Goal: Information Seeking & Learning: Learn about a topic

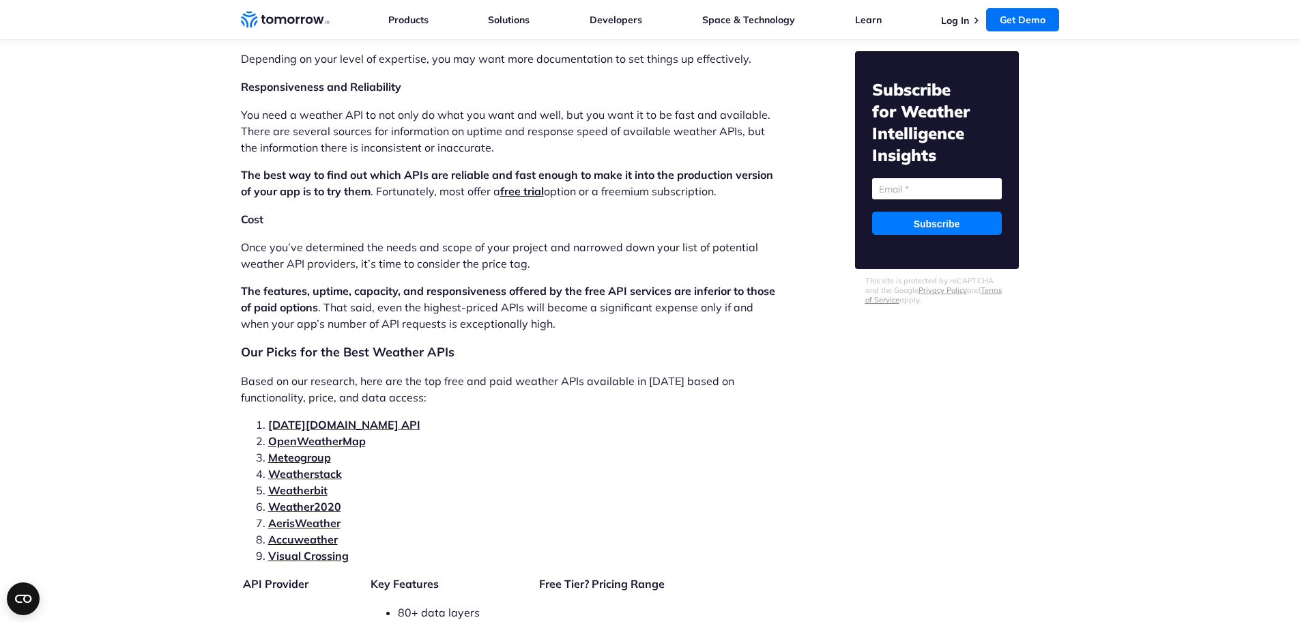
scroll to position [2661, 0]
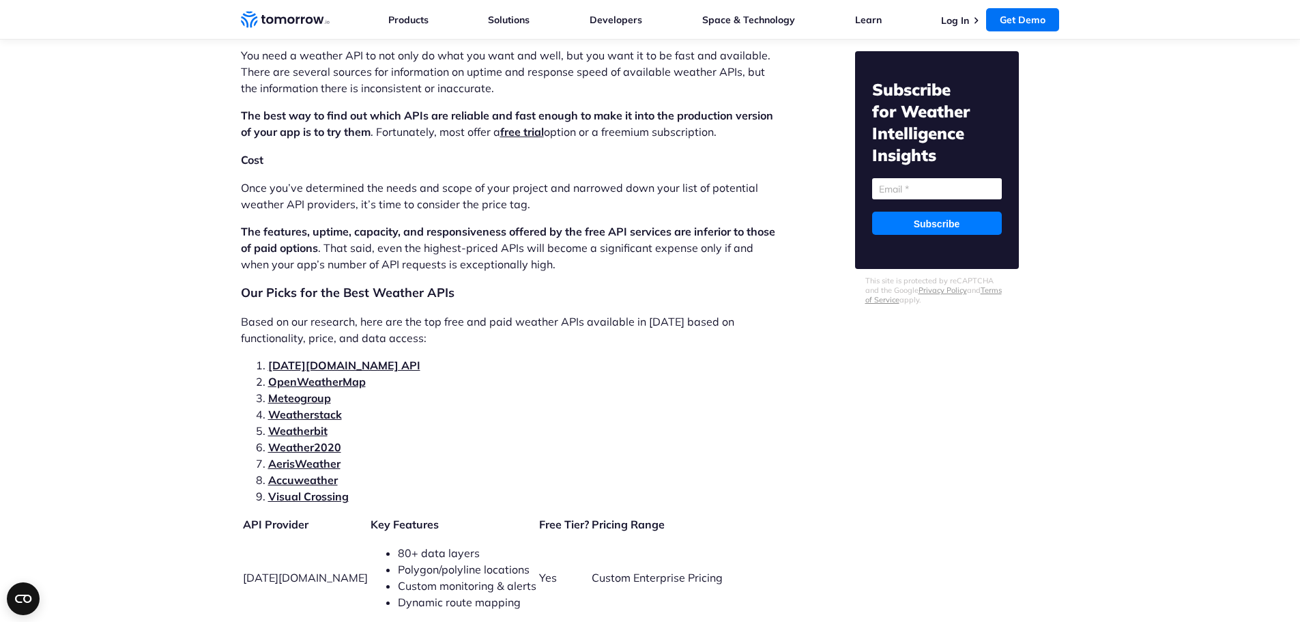
click at [308, 358] on link "[DATE][DOMAIN_NAME] API" at bounding box center [344, 365] width 152 height 14
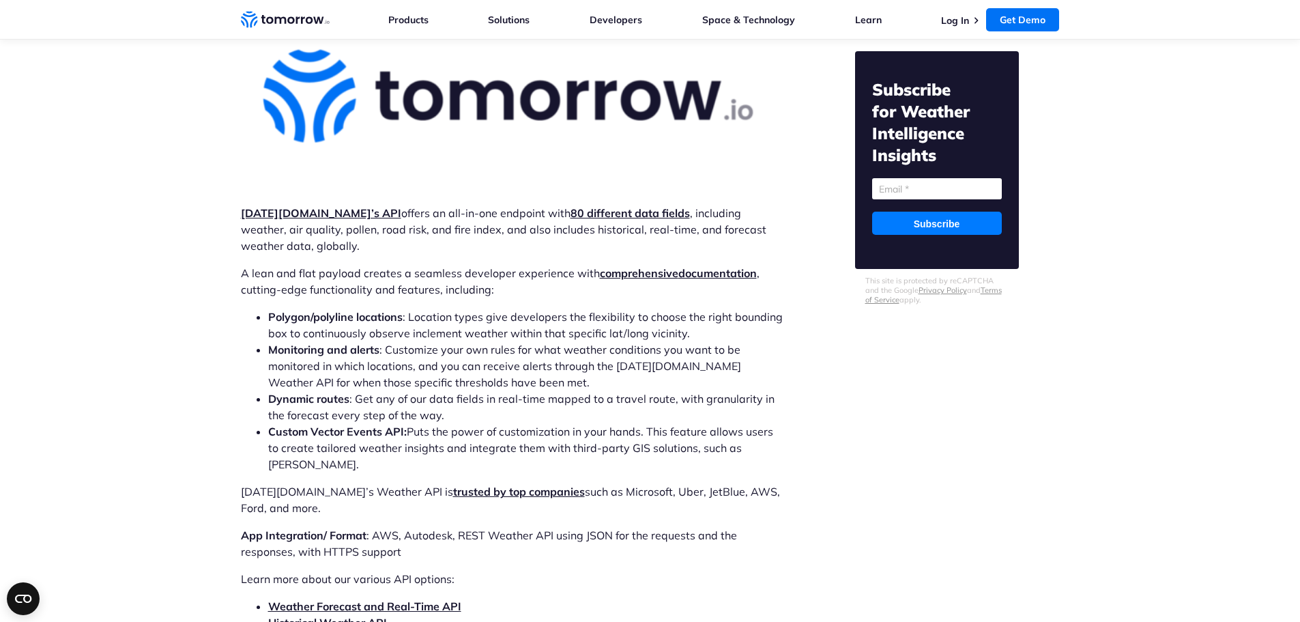
scroll to position [4111, 0]
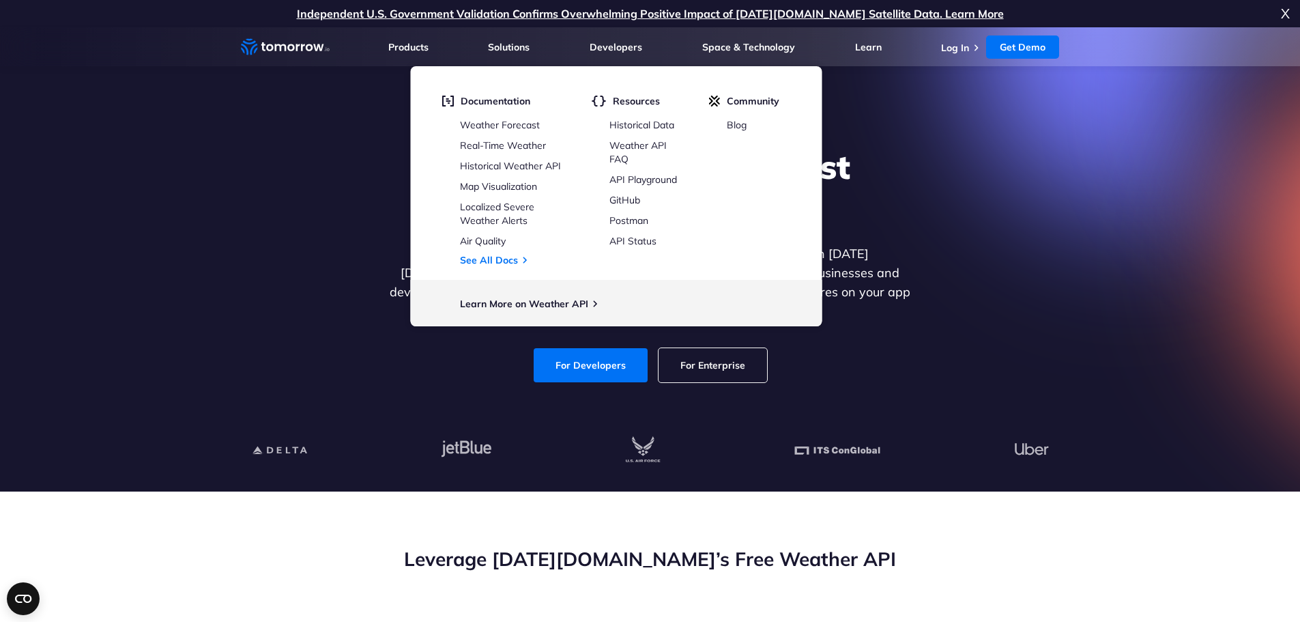
click at [713, 348] on link "For Enterprise" at bounding box center [712, 365] width 108 height 34
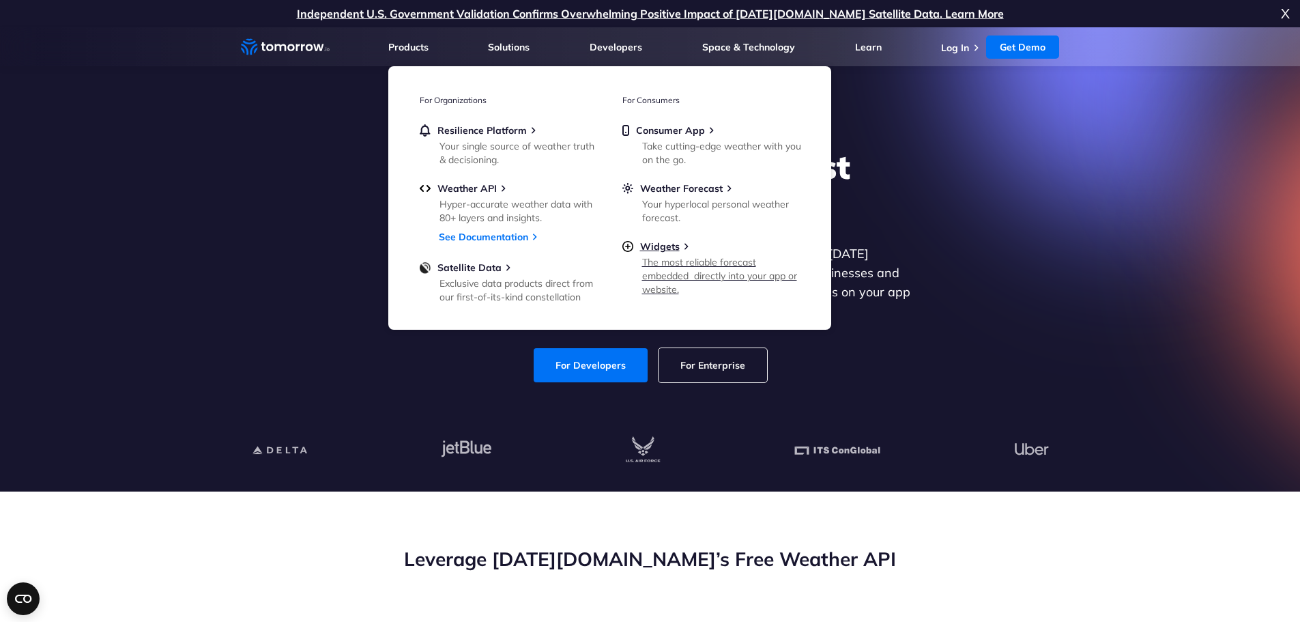
click at [631, 244] on img at bounding box center [627, 246] width 11 height 12
click at [463, 236] on link "See Documentation" at bounding box center [483, 237] width 89 height 12
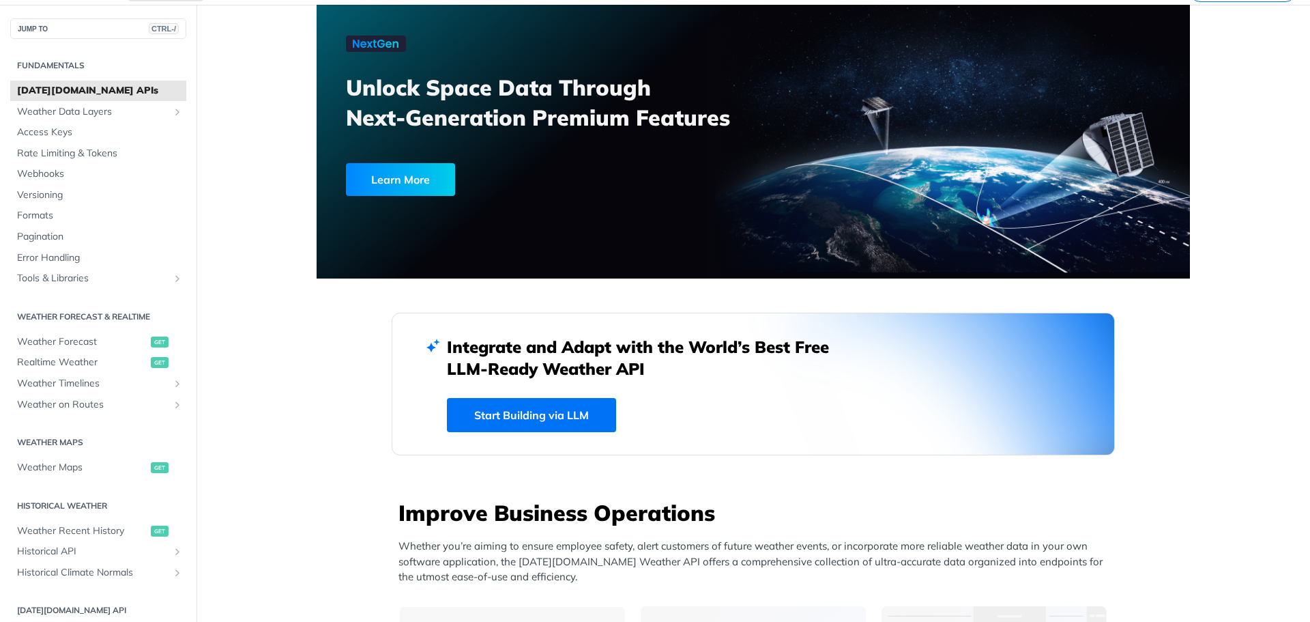
click at [106, 91] on span "Tomorrow.io APIs" at bounding box center [100, 91] width 166 height 14
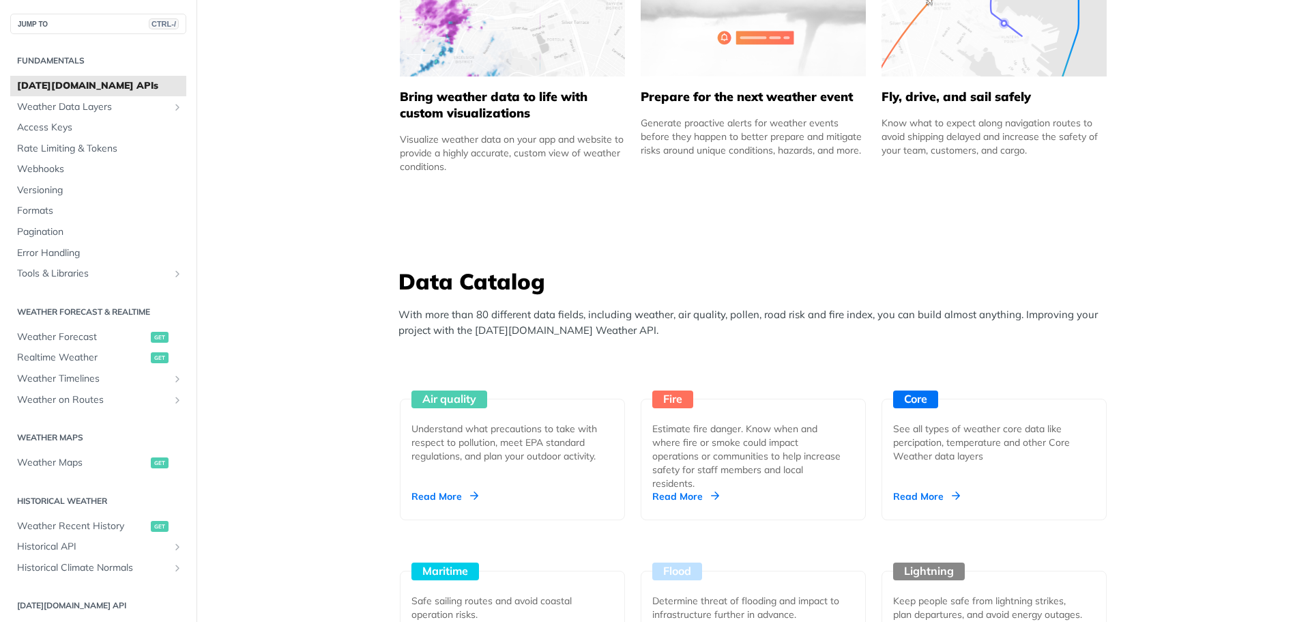
scroll to position [1024, 0]
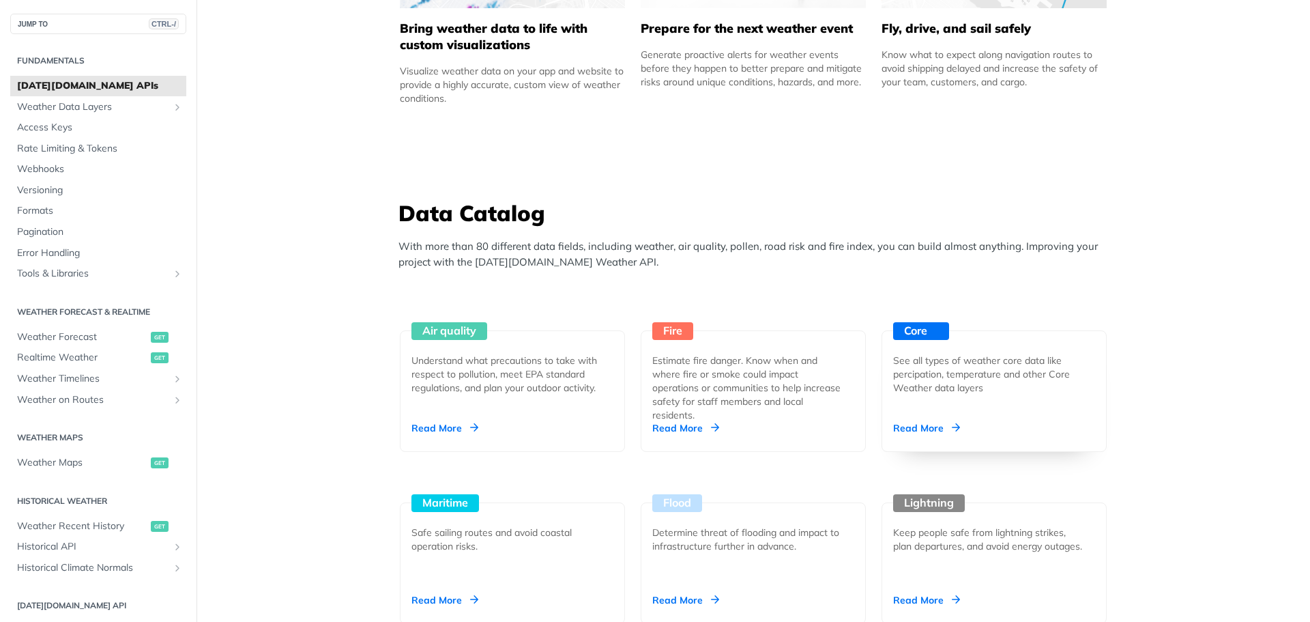
click at [942, 429] on div "Read More" at bounding box center [926, 428] width 67 height 14
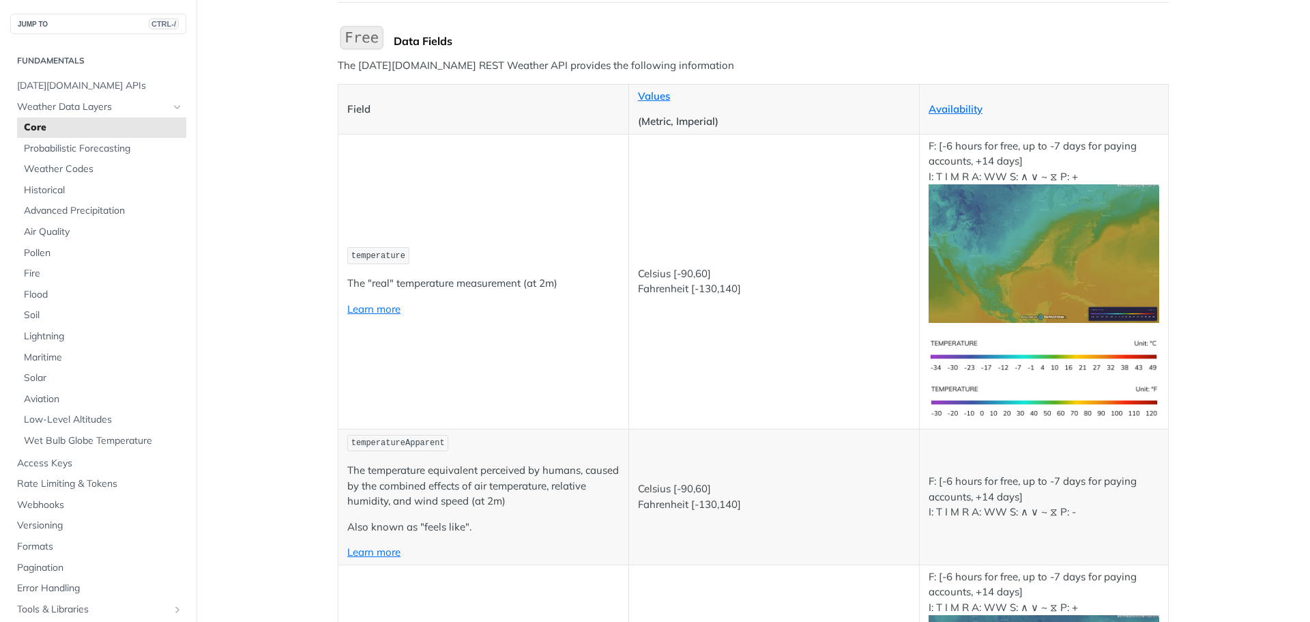
scroll to position [68, 0]
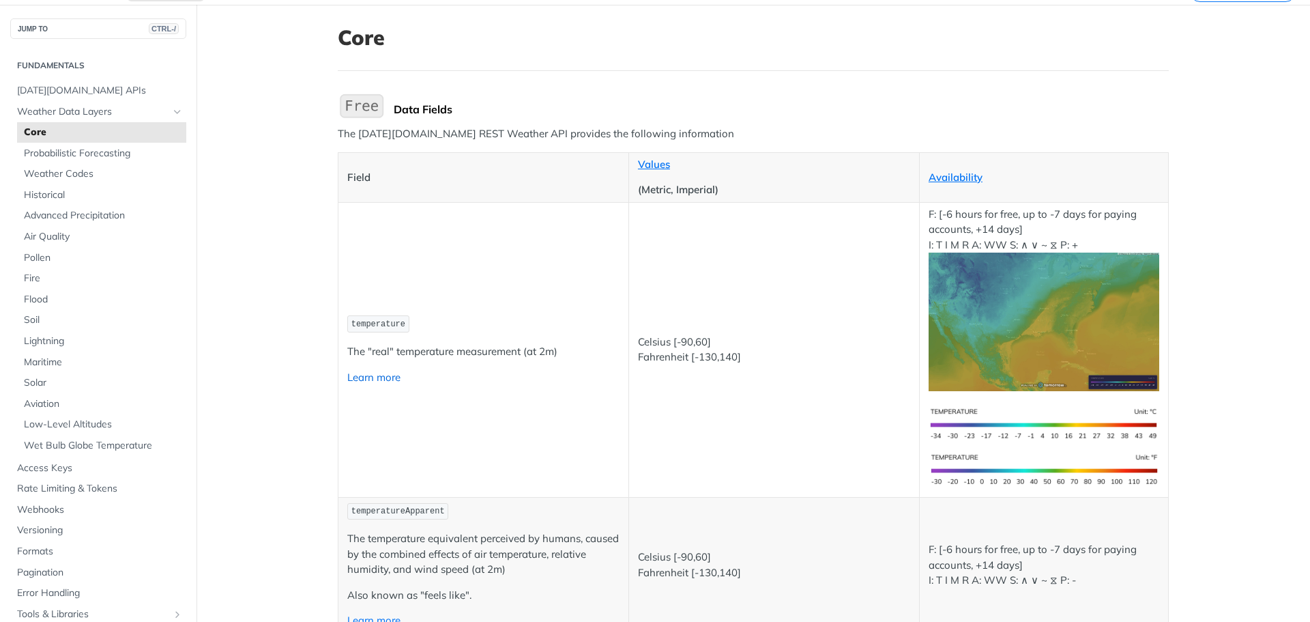
click at [385, 378] on link "Learn more" at bounding box center [373, 377] width 53 height 13
